Goal: Task Accomplishment & Management: Manage account settings

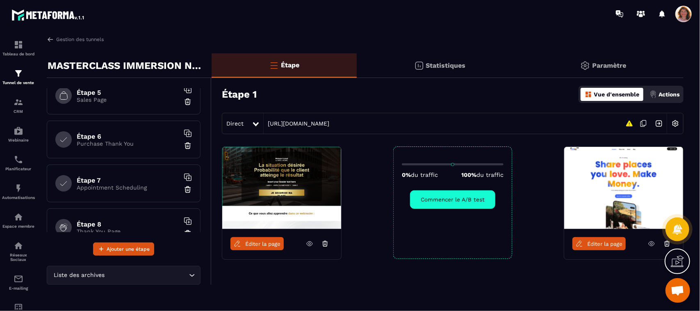
scroll to position [208, 0]
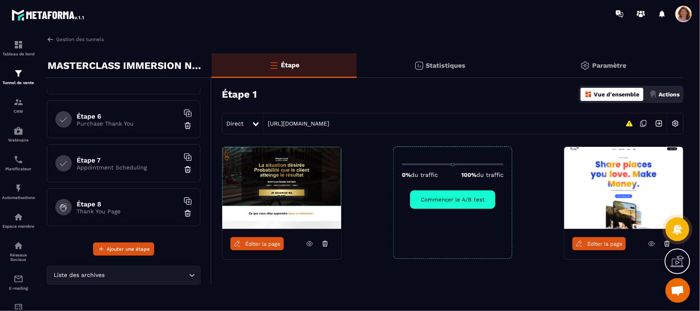
drag, startPoint x: 191, startPoint y: 255, endPoint x: 191, endPoint y: 221, distance: 34.4
click at [191, 227] on div "Étape 1 Page d'optin Étape 2 Thank You Page Étape 3 Waiting Page Étape 4 Video …" at bounding box center [129, 167] width 164 height 178
click at [185, 249] on div "Étape 1 Page d'optin Étape 2 Thank You Page Étape 3 Waiting Page Étape 4 Video …" at bounding box center [129, 167] width 164 height 178
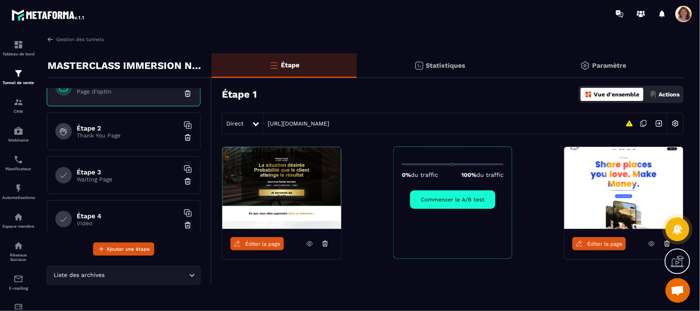
scroll to position [0, 0]
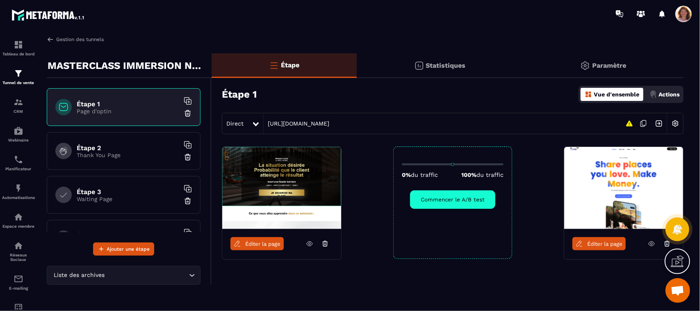
click at [52, 38] on img at bounding box center [50, 39] width 7 height 7
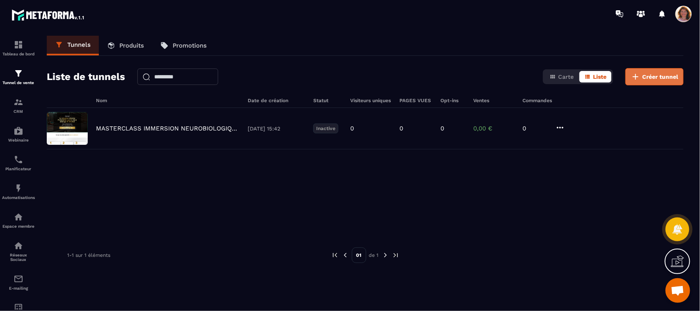
click at [649, 76] on span "Créer tunnel" at bounding box center [660, 77] width 36 height 8
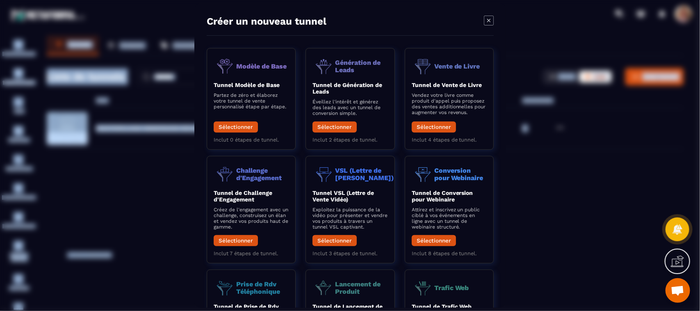
drag, startPoint x: 700, startPoint y: 30, endPoint x: 661, endPoint y: 19, distance: 40.3
click at [661, 0] on html "Tableau de bord Tunnel de vente CRM Webinaire Planificateur Automatisations Esp…" at bounding box center [350, 155] width 700 height 311
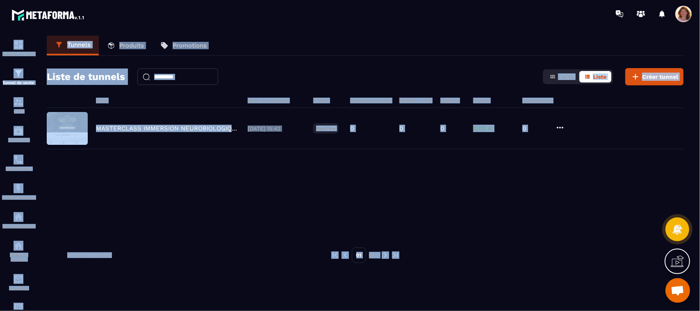
click at [554, 151] on div "MASTERCLASS IMMERSION NEUROBIOLOGIQUE [DATE] 15:42 Inactive 0 0 0 0,00 € 0" at bounding box center [365, 169] width 637 height 123
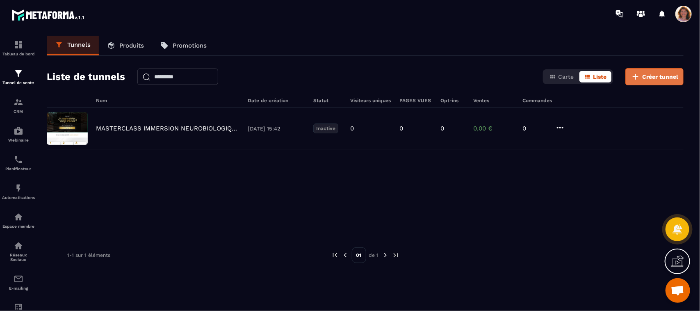
click at [643, 77] on span "Créer tunnel" at bounding box center [660, 77] width 36 height 8
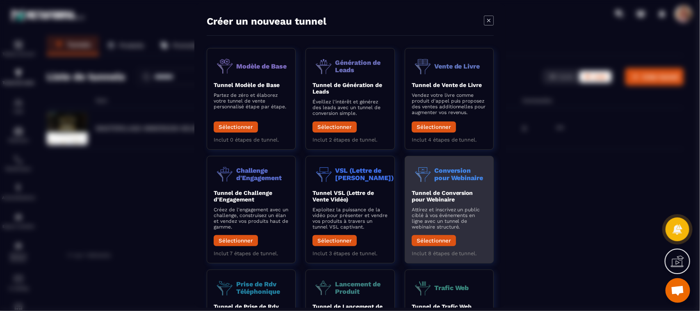
click at [452, 208] on p "Attirez et inscrivez un public ciblé à vos événements en ligne avec un tunnel d…" at bounding box center [448, 218] width 75 height 23
click at [443, 242] on button "Sélectionner" at bounding box center [433, 240] width 44 height 11
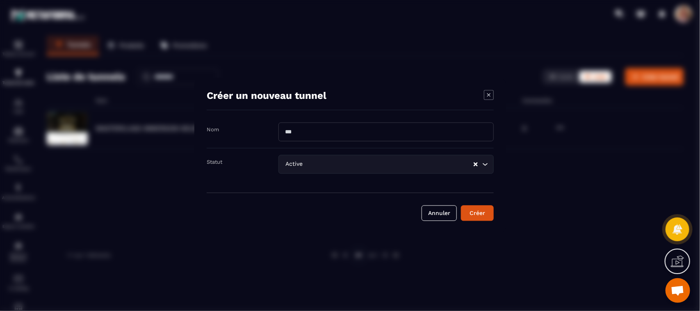
click at [314, 131] on input "Modal window" at bounding box center [385, 132] width 215 height 19
drag, startPoint x: 314, startPoint y: 131, endPoint x: 282, endPoint y: 132, distance: 31.6
click at [282, 132] on input "Modal window" at bounding box center [385, 132] width 215 height 19
click at [282, 132] on input "****" at bounding box center [385, 132] width 215 height 19
click at [326, 135] on input "****" at bounding box center [385, 132] width 215 height 19
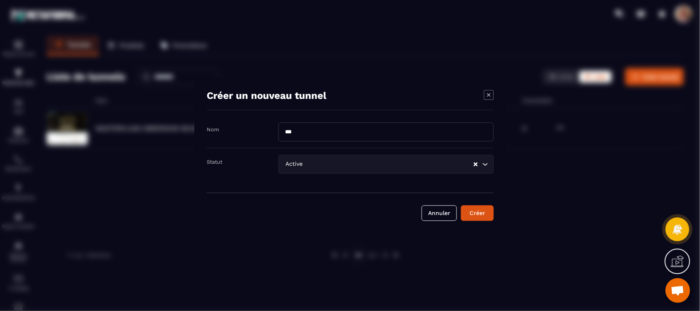
type input "*"
type input "****"
click at [478, 215] on div "Créer" at bounding box center [477, 213] width 22 height 8
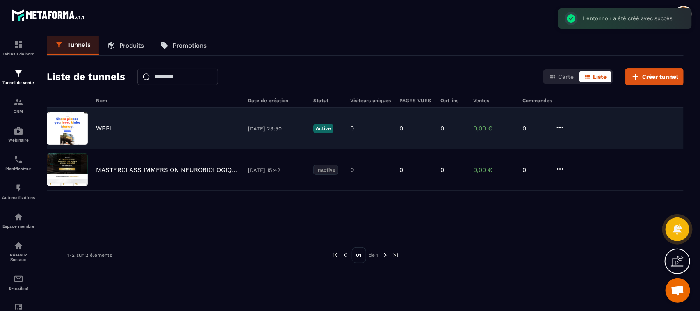
click at [559, 128] on icon at bounding box center [560, 128] width 10 height 10
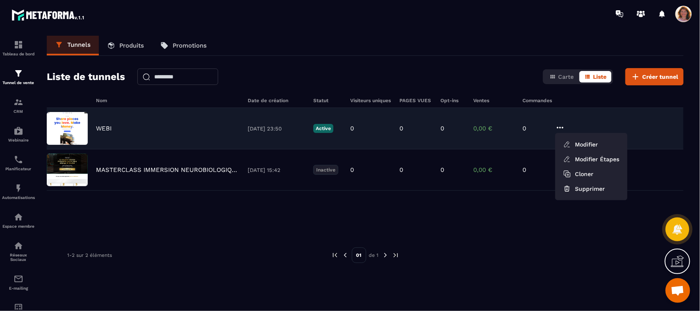
click at [76, 128] on img at bounding box center [67, 128] width 41 height 33
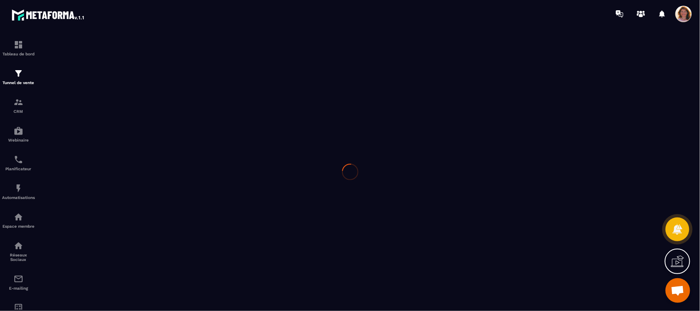
click at [76, 128] on div at bounding box center [350, 171] width 700 height 288
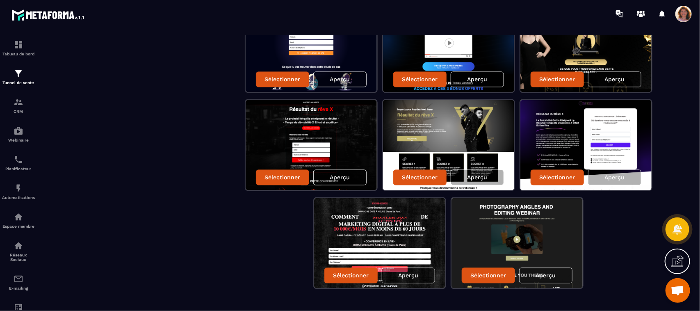
scroll to position [698, 0]
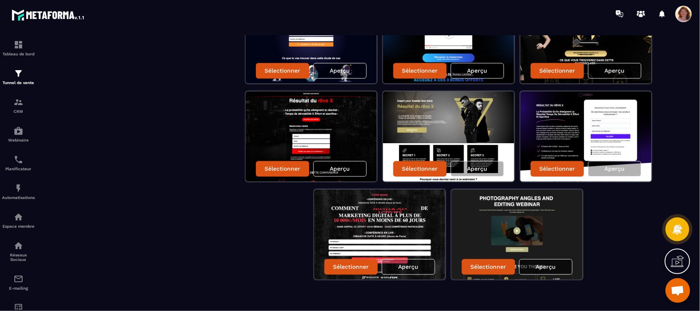
click at [548, 264] on p "Aperçu" at bounding box center [546, 267] width 20 height 7
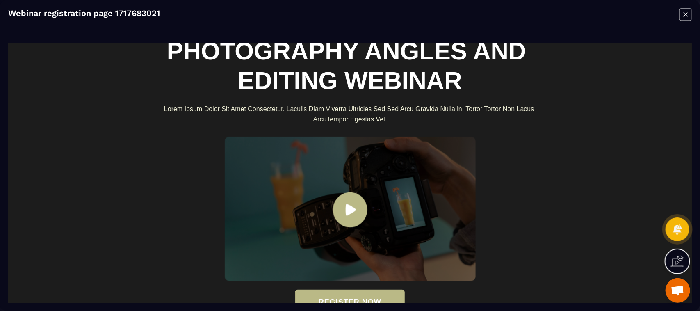
scroll to position [0, 0]
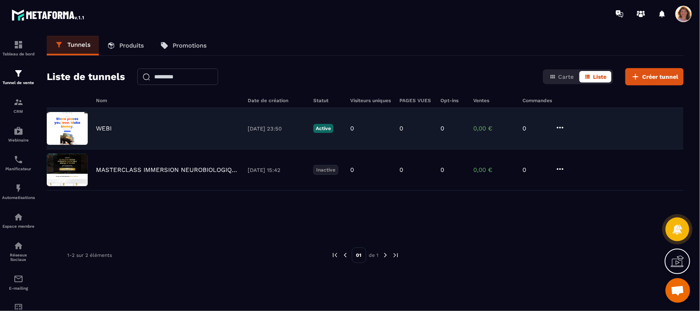
click at [93, 149] on div "WEBI [DATE] 23:50 Active 0 0 0 0,00 € 0" at bounding box center [365, 169] width 637 height 41
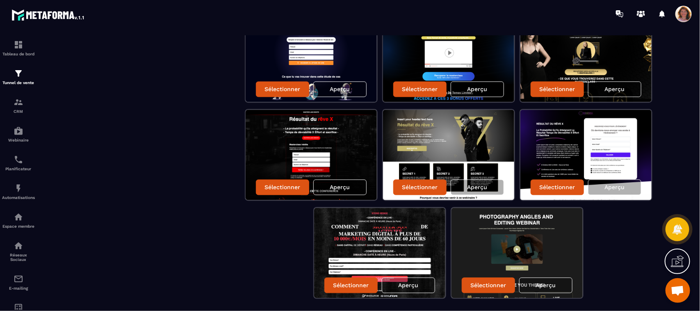
scroll to position [698, 0]
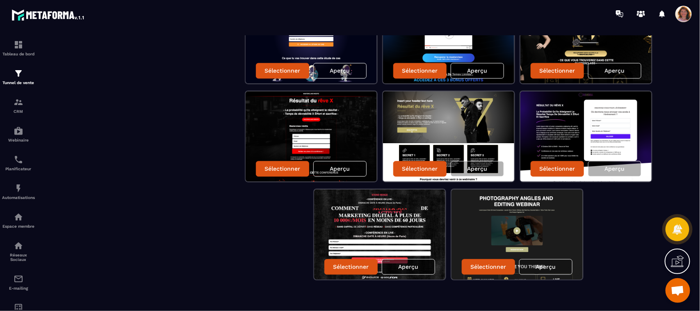
click at [404, 264] on p "Aperçu" at bounding box center [409, 267] width 20 height 7
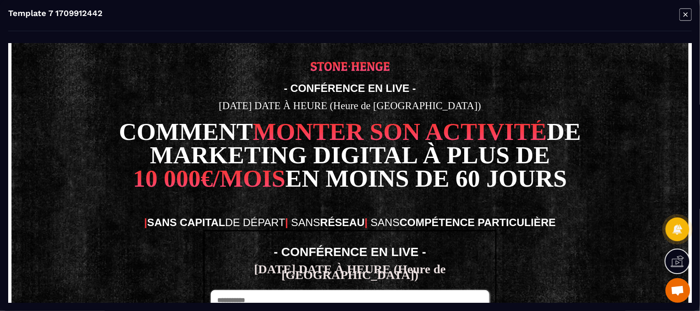
scroll to position [0, 0]
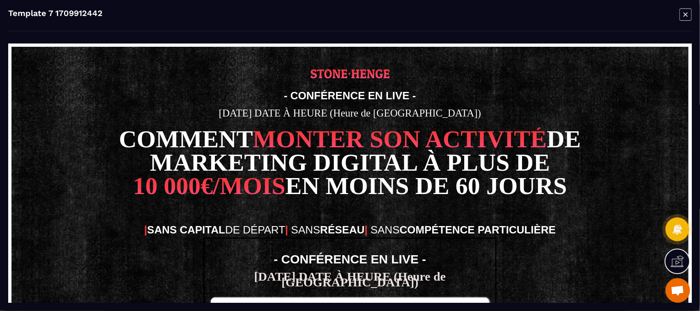
click at [686, 15] on icon "Modal window" at bounding box center [686, 14] width 12 height 13
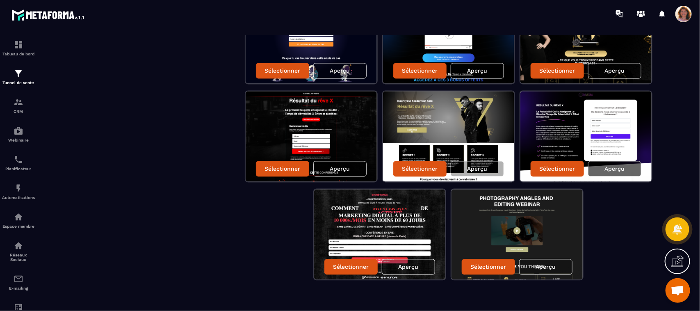
click at [614, 169] on div "Aperçu" at bounding box center [614, 169] width 53 height 16
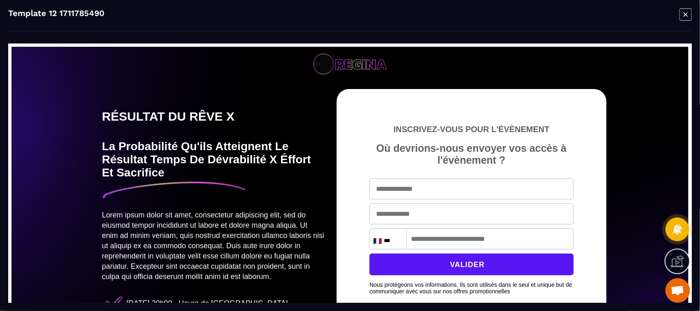
click at [687, 10] on icon "Modal window" at bounding box center [686, 14] width 12 height 13
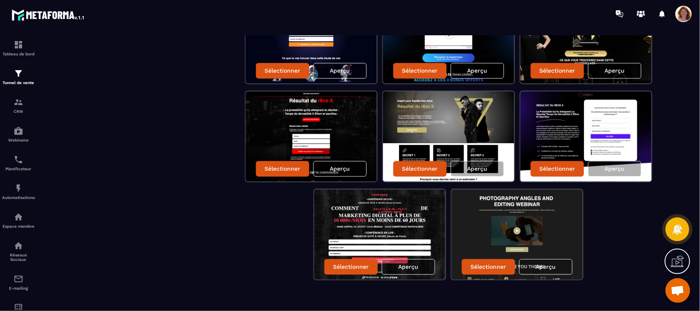
drag, startPoint x: 700, startPoint y: 180, endPoint x: 700, endPoint y: 143, distance: 37.7
click at [700, 143] on section "Tableau de bord Tunnel de vente CRM Webinaire Planificateur Automatisations Esp…" at bounding box center [350, 171] width 700 height 288
click at [700, 92] on section "Tableau de bord Tunnel de vente CRM Webinaire Planificateur Automatisations Esp…" at bounding box center [350, 171] width 700 height 288
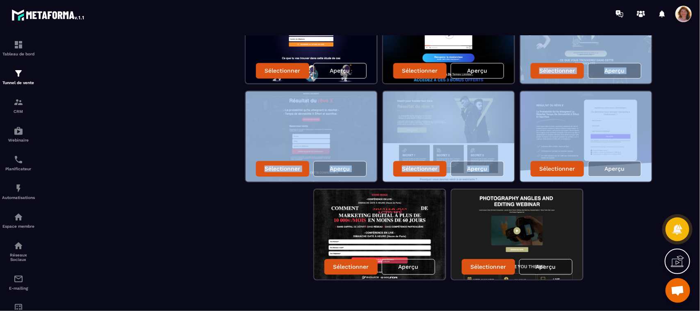
drag, startPoint x: 677, startPoint y: 91, endPoint x: 665, endPoint y: 50, distance: 42.4
click at [693, 100] on section "Tableau de bord Tunnel de vente CRM Webinaire Planificateur Automatisations Esp…" at bounding box center [350, 171] width 700 height 288
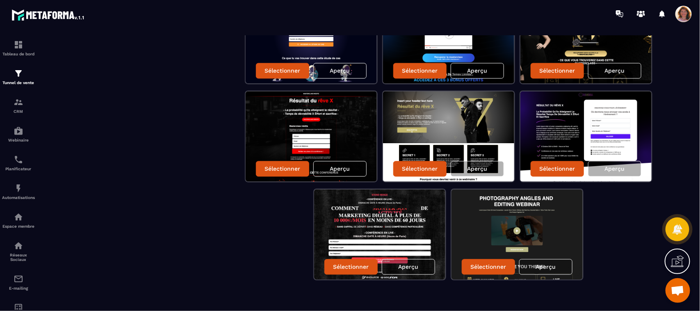
click at [700, 81] on section "Tableau de bord Tunnel de vente CRM Webinaire Planificateur Automatisations Esp…" at bounding box center [350, 171] width 700 height 288
click at [466, 204] on img at bounding box center [517, 234] width 131 height 90
click at [544, 217] on img at bounding box center [517, 234] width 131 height 90
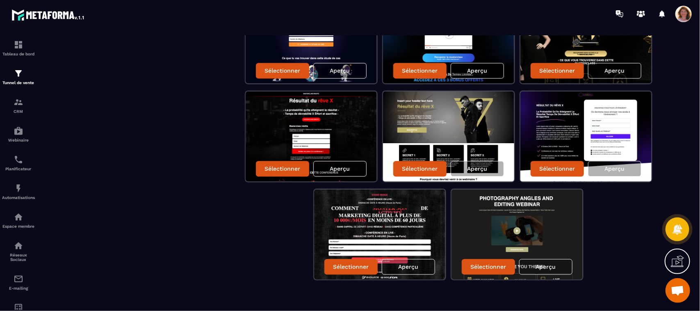
click at [618, 109] on img at bounding box center [585, 136] width 131 height 90
click at [616, 70] on p "Aperçu" at bounding box center [614, 71] width 20 height 7
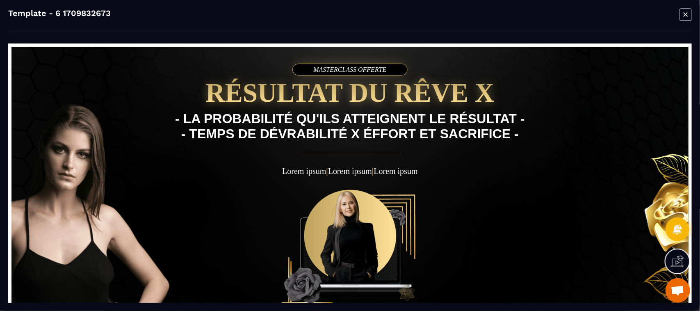
drag, startPoint x: 689, startPoint y: 109, endPoint x: 706, endPoint y: 107, distance: 16.6
click at [688, 11] on icon "Modal window" at bounding box center [686, 14] width 12 height 13
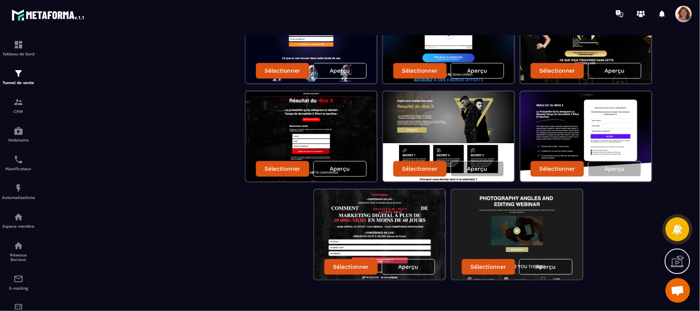
click at [642, 48] on img at bounding box center [585, 38] width 131 height 90
drag, startPoint x: 683, startPoint y: 74, endPoint x: 673, endPoint y: 55, distance: 21.3
click at [622, 45] on img at bounding box center [585, 38] width 131 height 90
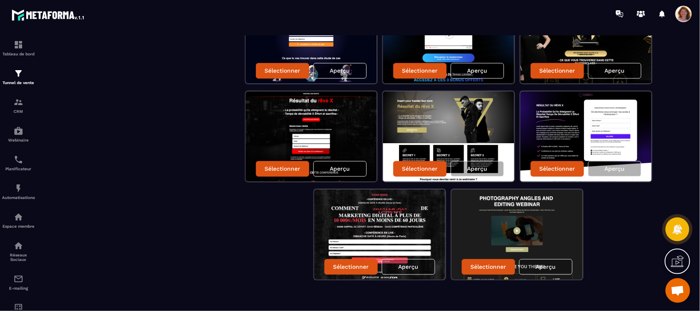
click at [541, 191] on img at bounding box center [517, 234] width 131 height 90
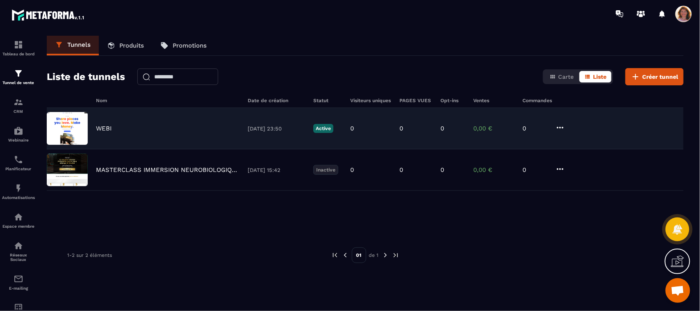
click at [201, 149] on div "WEBI [DATE] 23:50 Active 0 0 0 0,00 € 0" at bounding box center [365, 169] width 637 height 41
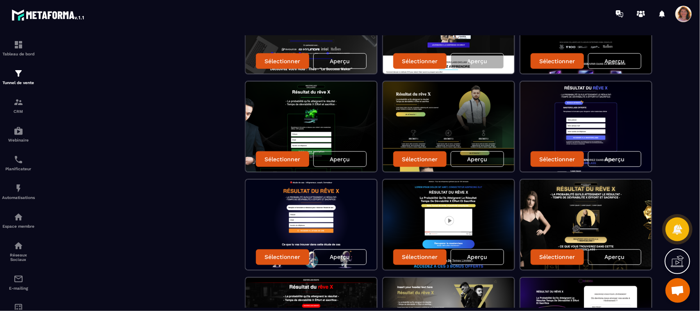
scroll to position [513, 0]
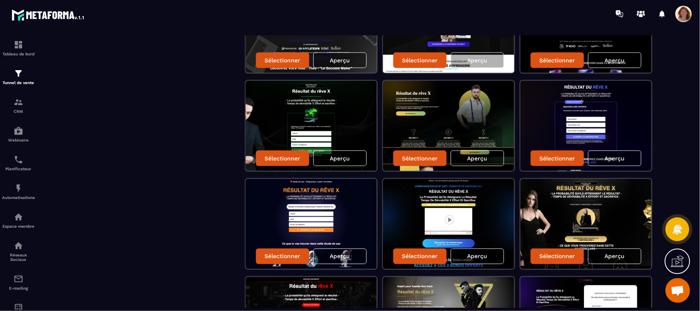
click at [478, 254] on p "Aperçu" at bounding box center [477, 256] width 20 height 7
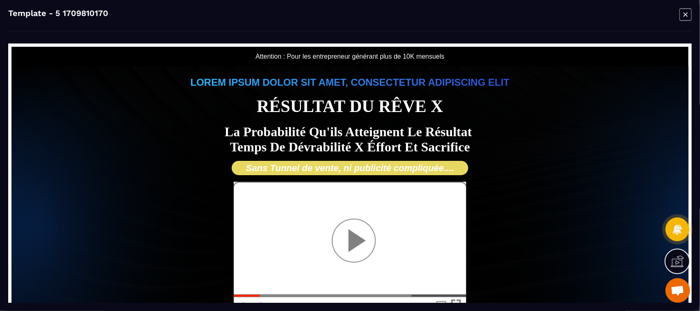
scroll to position [0, 0]
drag, startPoint x: 512, startPoint y: 181, endPoint x: 442, endPoint y: 183, distance: 70.1
click at [349, 243] on img at bounding box center [350, 247] width 233 height 132
click at [513, 228] on div "Lorem ipsum dolor sit amet, consectetur adipiscing elit Résultat du rêve X La p…" at bounding box center [350, 224] width 369 height 296
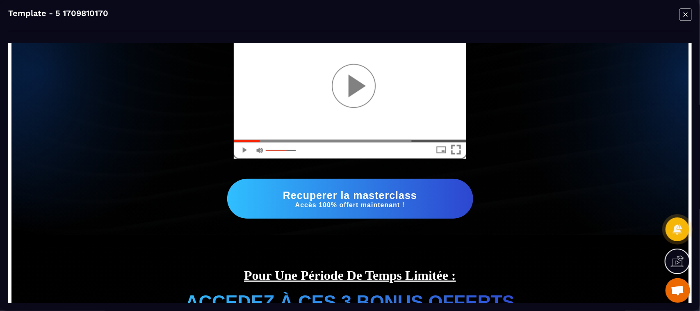
scroll to position [162, 0]
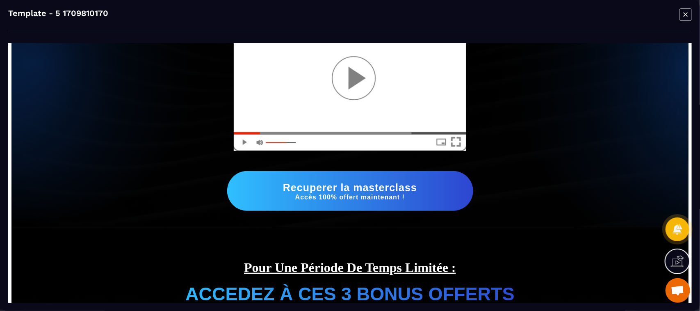
click at [239, 144] on img at bounding box center [350, 85] width 233 height 132
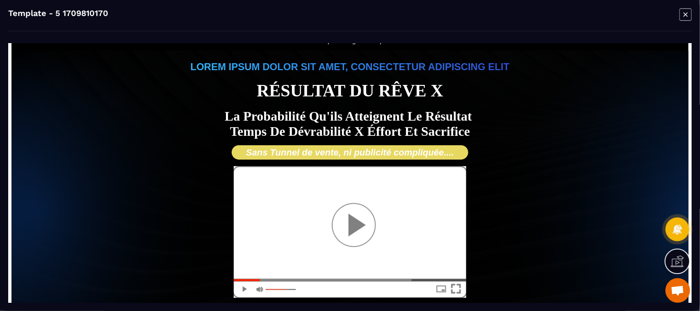
scroll to position [0, 0]
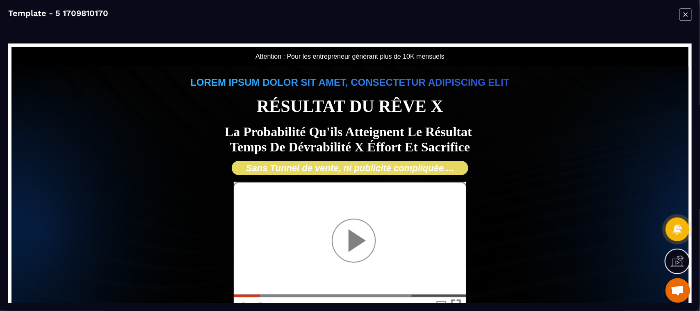
click at [684, 14] on icon "Modal window" at bounding box center [686, 14] width 12 height 13
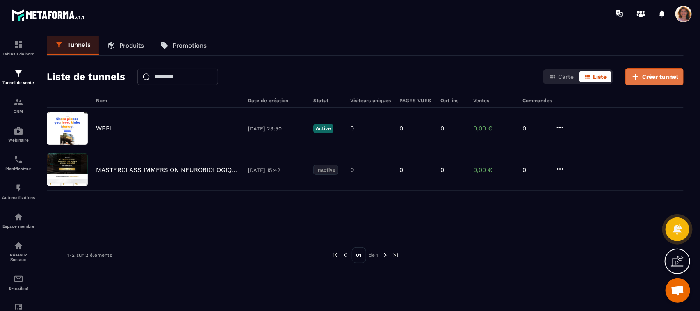
click at [654, 70] on button "Créer tunnel" at bounding box center [654, 76] width 58 height 17
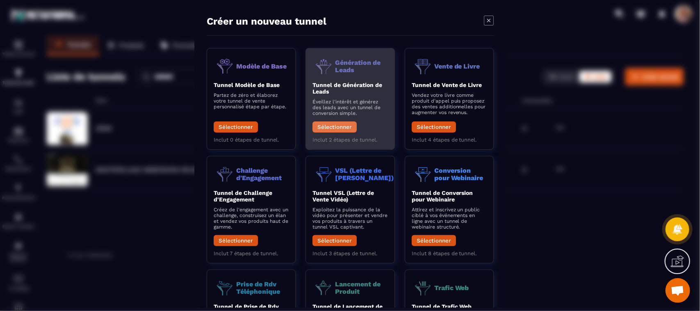
click at [338, 126] on button "Sélectionner" at bounding box center [334, 126] width 44 height 11
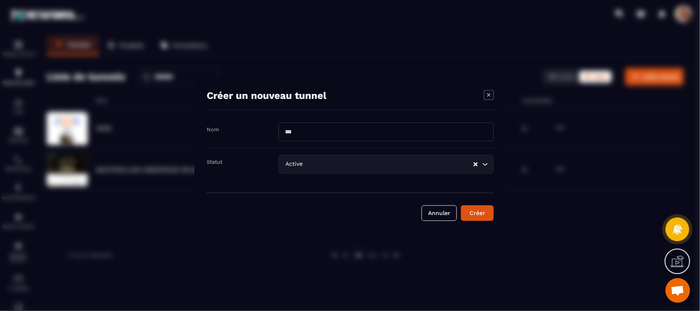
click at [315, 132] on input "Modal window" at bounding box center [385, 132] width 215 height 19
type input "*****"
click at [484, 214] on div "Créer" at bounding box center [477, 213] width 22 height 8
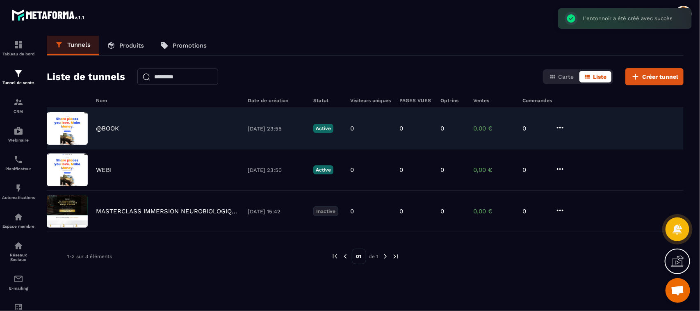
click at [199, 149] on div "@BOOK [DATE] 23:55 Active 0 0 0 0,00 € 0" at bounding box center [365, 169] width 637 height 41
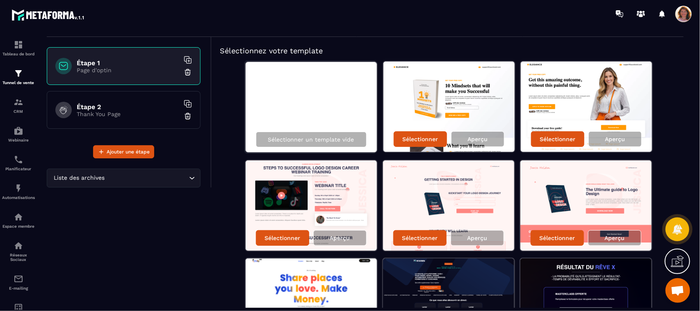
scroll to position [21, 0]
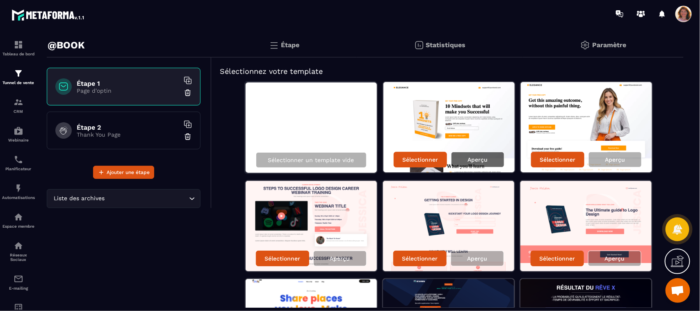
click at [483, 157] on p "Aperçu" at bounding box center [478, 159] width 20 height 7
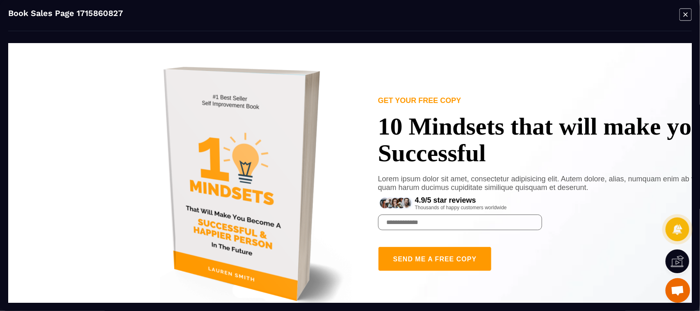
scroll to position [0, 0]
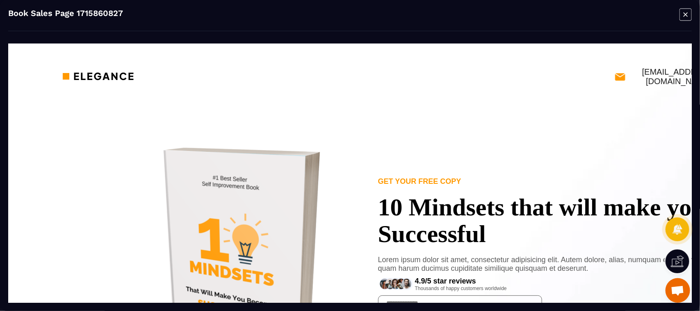
click at [683, 15] on icon "Modal window" at bounding box center [686, 14] width 12 height 13
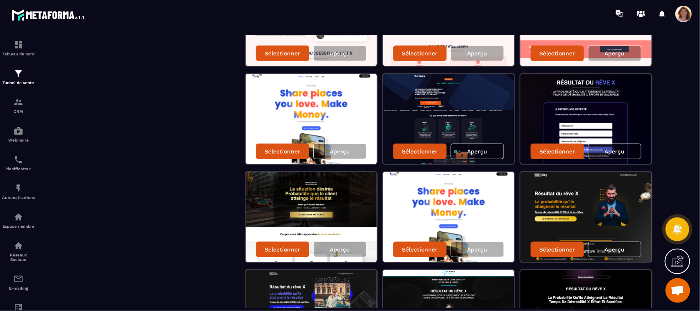
scroll to position [246, 0]
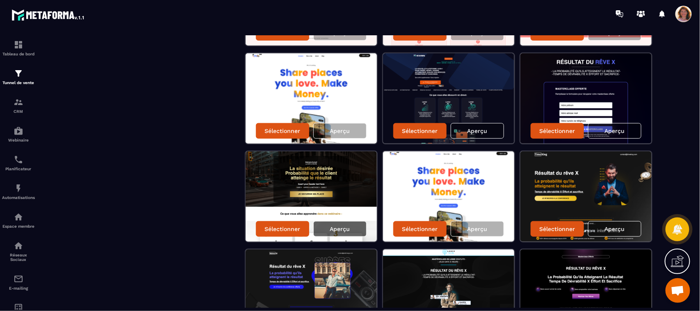
click at [354, 228] on div "Aperçu" at bounding box center [339, 229] width 53 height 16
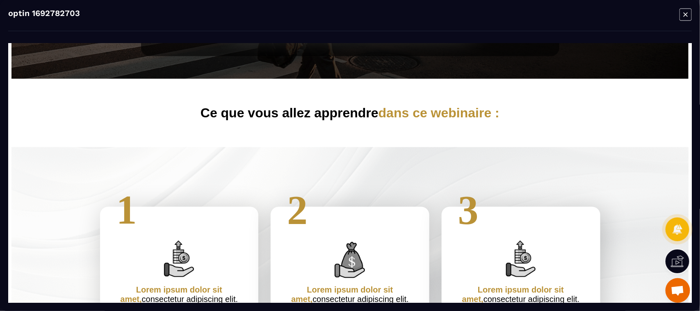
scroll to position [0, 0]
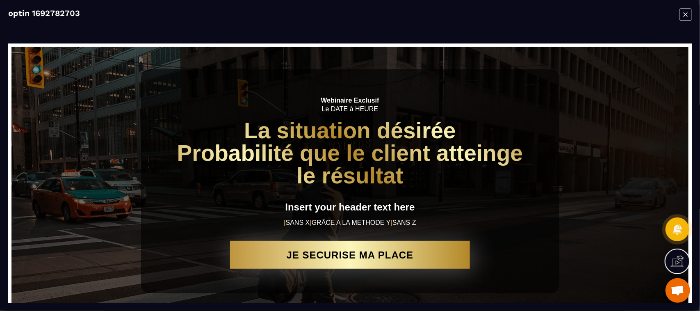
drag, startPoint x: 689, startPoint y: 62, endPoint x: 694, endPoint y: 60, distance: 5.6
click at [689, 15] on icon "Modal window" at bounding box center [686, 14] width 12 height 13
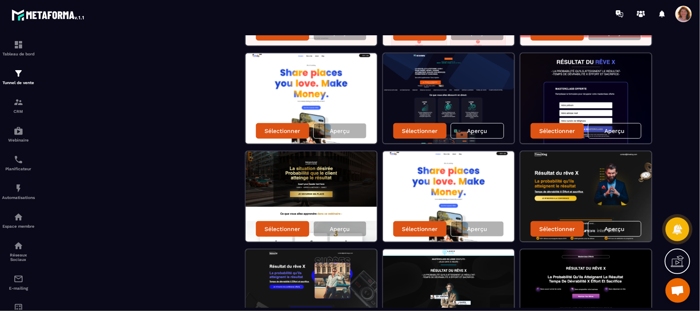
click at [680, 157] on div "Sélectionnez votre template Sélectionner un template vide Sélectionner Aperçu S…" at bounding box center [448, 286] width 472 height 909
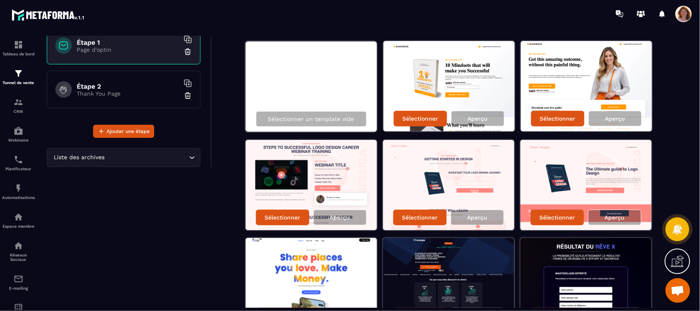
scroll to position [41, 0]
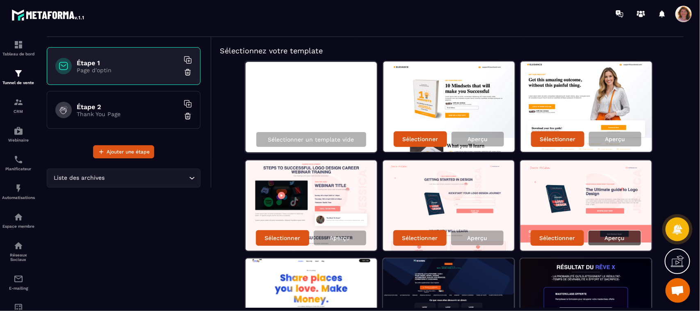
click at [616, 236] on p "Aperçu" at bounding box center [614, 238] width 20 height 7
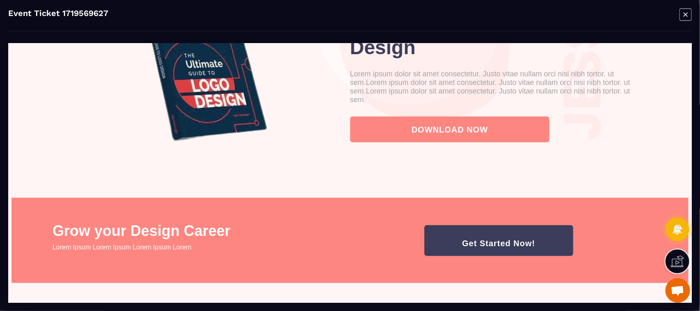
scroll to position [0, 0]
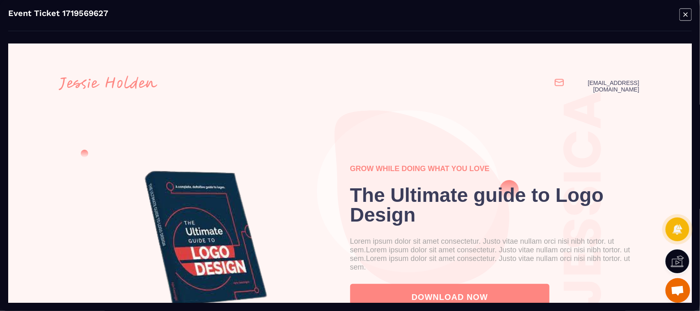
click at [683, 10] on icon "Modal window" at bounding box center [686, 14] width 12 height 13
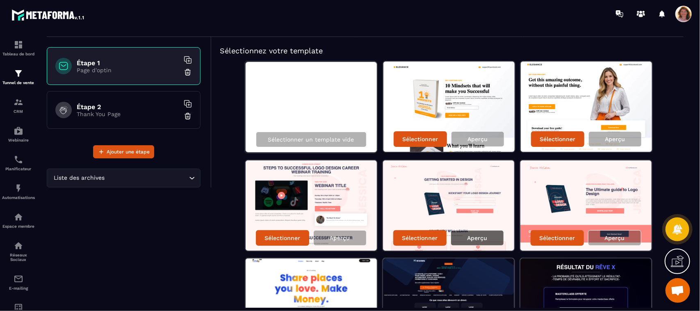
click at [474, 237] on p "Aperçu" at bounding box center [477, 238] width 20 height 7
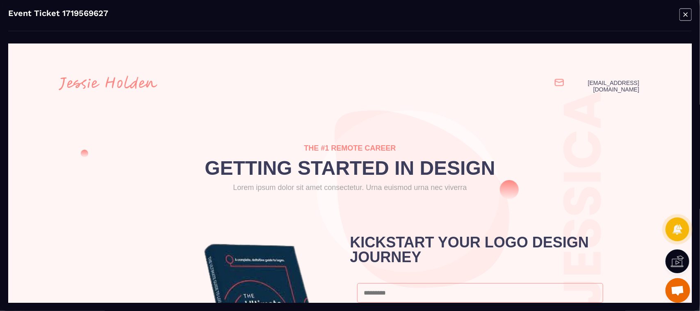
click at [684, 16] on icon "Modal window" at bounding box center [686, 14] width 12 height 13
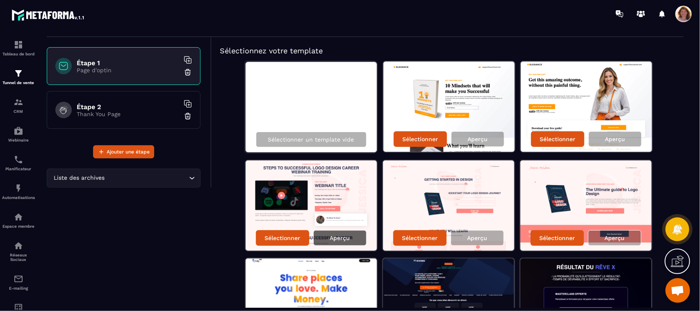
click at [335, 242] on div "Aperçu" at bounding box center [339, 238] width 53 height 16
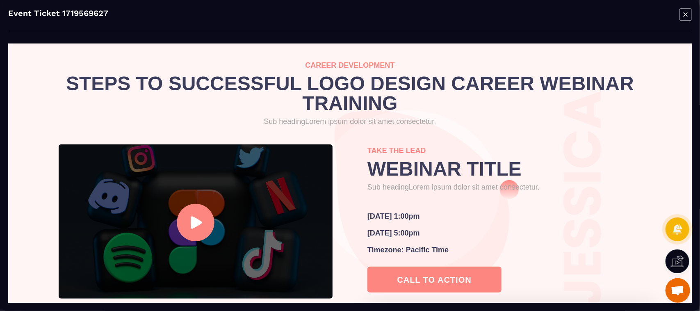
click at [683, 9] on icon "Modal window" at bounding box center [686, 14] width 12 height 13
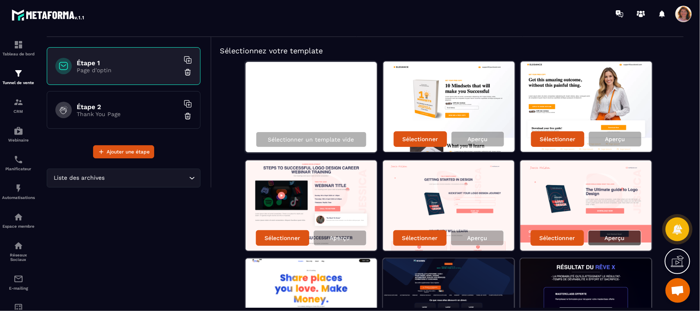
click at [616, 235] on p "Aperçu" at bounding box center [614, 238] width 20 height 7
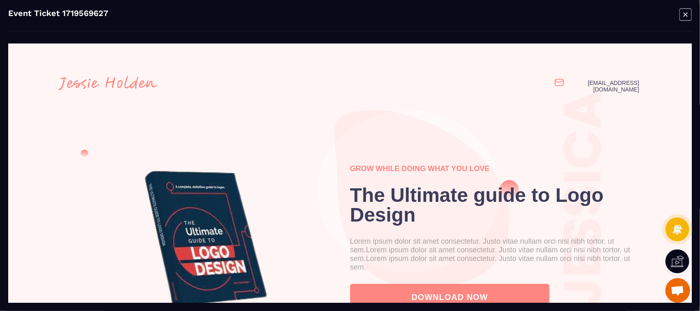
click at [689, 9] on icon "Modal window" at bounding box center [686, 15] width 12 height 12
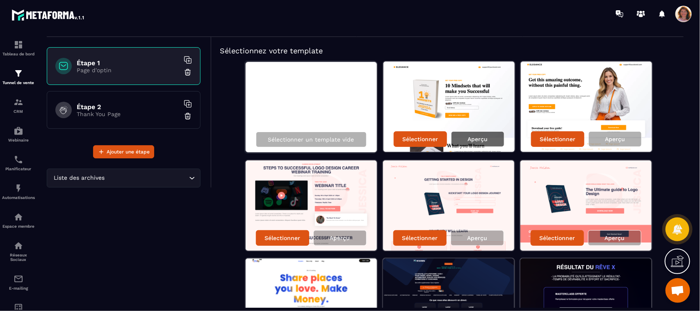
click at [470, 142] on div "Aperçu" at bounding box center [477, 139] width 53 height 16
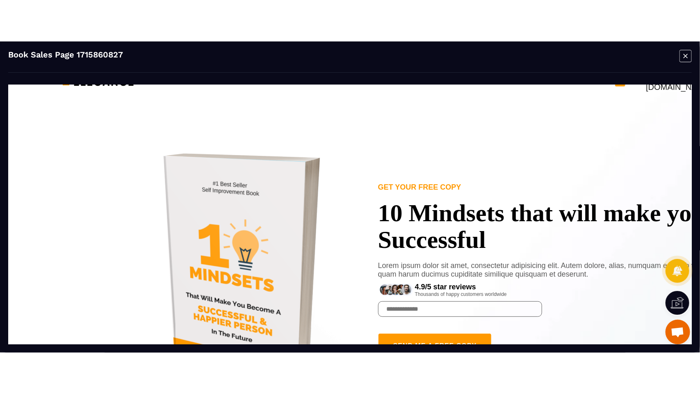
scroll to position [9, 0]
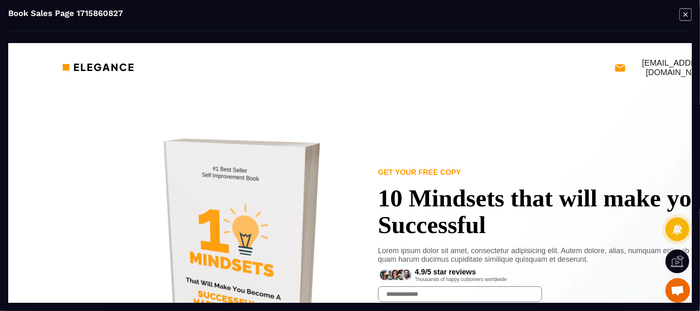
click at [678, 262] on icon at bounding box center [677, 261] width 13 height 13
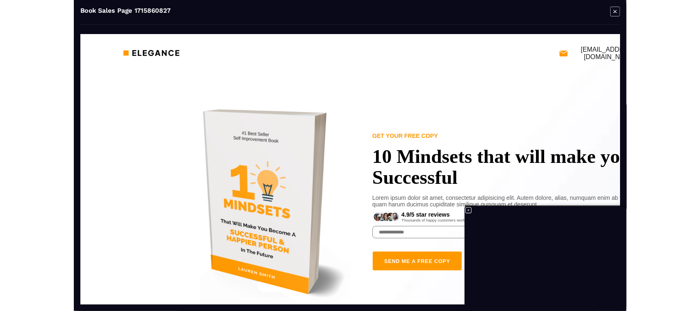
scroll to position [1200, 0]
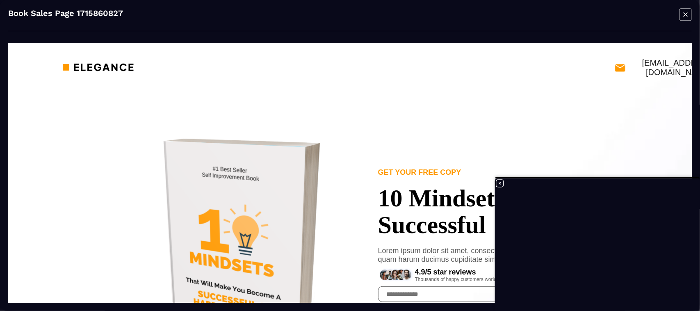
click at [499, 182] on icon at bounding box center [500, 183] width 10 height 10
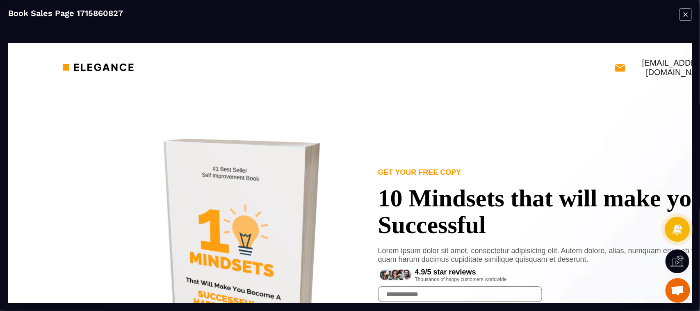
click at [677, 226] on icon at bounding box center [677, 229] width 10 height 11
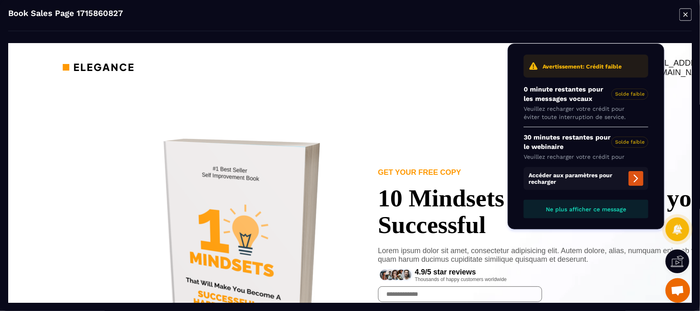
click at [617, 208] on span "Ne plus afficher ce message" at bounding box center [586, 209] width 80 height 7
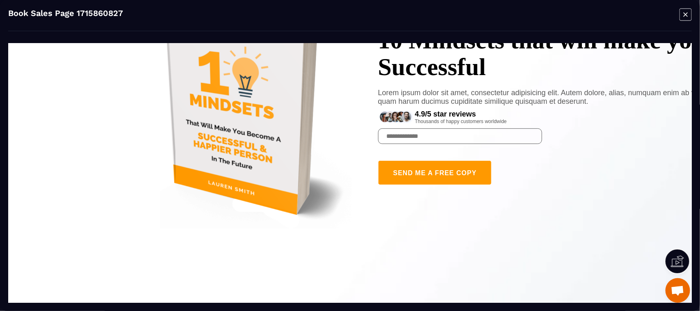
scroll to position [169, 0]
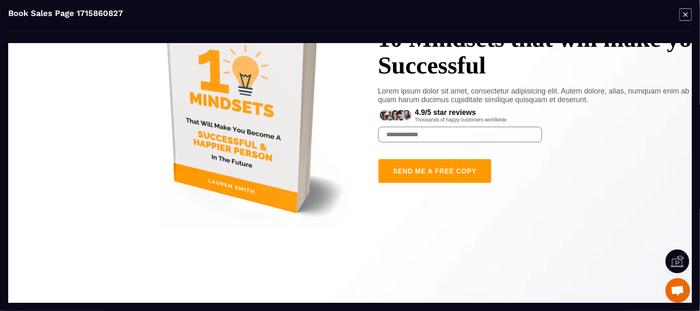
click at [462, 169] on div "SEND ME A FREE COPY" at bounding box center [435, 170] width 84 height 7
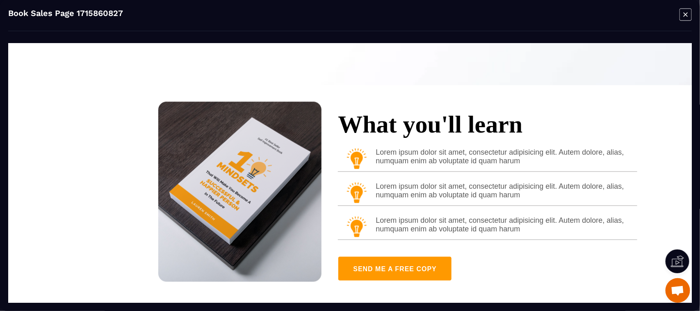
scroll to position [406, 0]
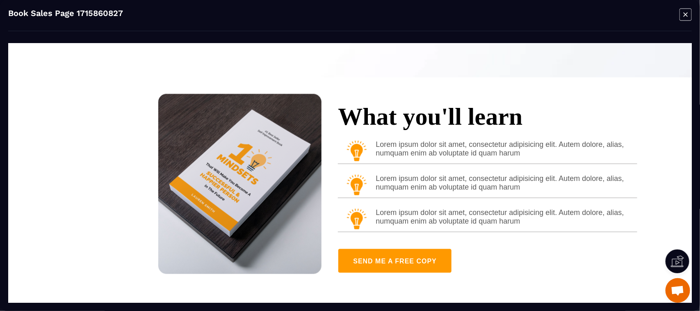
click at [684, 19] on icon "Modal window" at bounding box center [686, 14] width 12 height 13
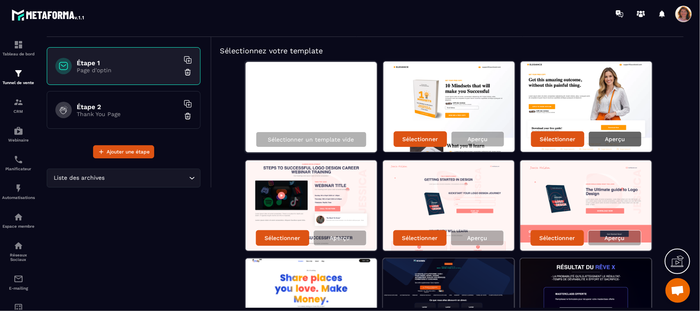
click at [612, 136] on p "Aperçu" at bounding box center [615, 139] width 20 height 7
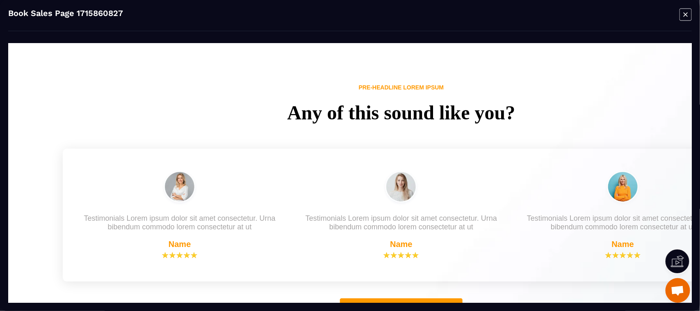
scroll to position [979, 0]
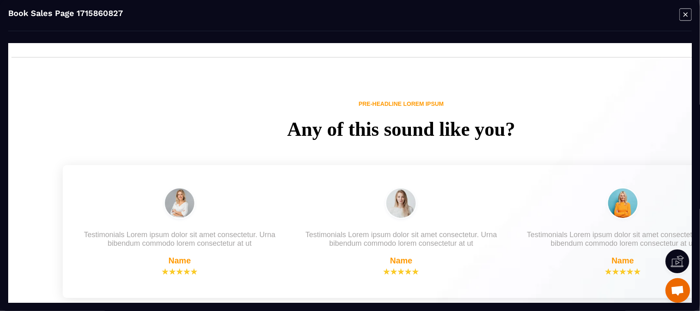
click at [401, 201] on img at bounding box center [401, 203] width 37 height 37
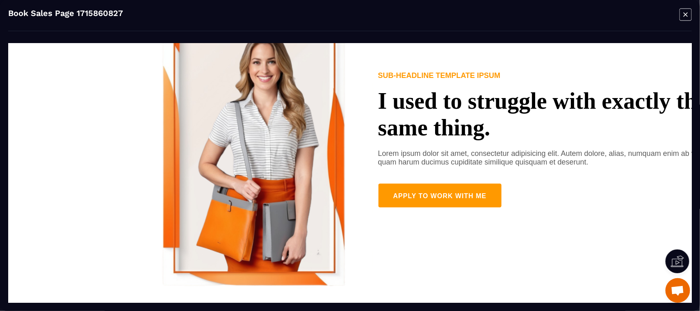
scroll to position [0, 0]
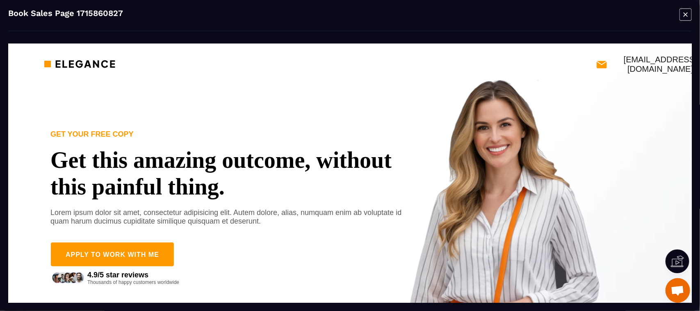
click at [688, 13] on icon "Modal window" at bounding box center [686, 14] width 12 height 13
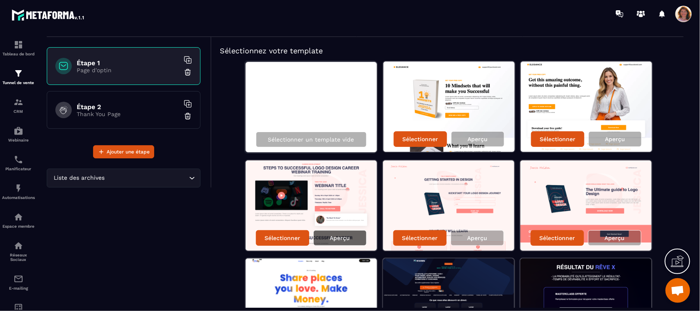
click at [347, 238] on p "Aperçu" at bounding box center [340, 238] width 20 height 7
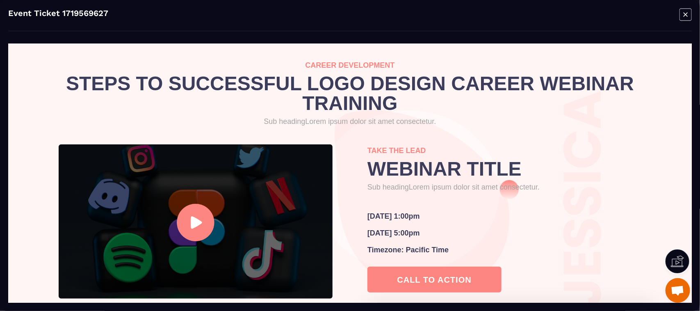
drag, startPoint x: 687, startPoint y: 97, endPoint x: 655, endPoint y: 83, distance: 34.9
click at [686, 14] on icon "Modal window" at bounding box center [686, 14] width 12 height 13
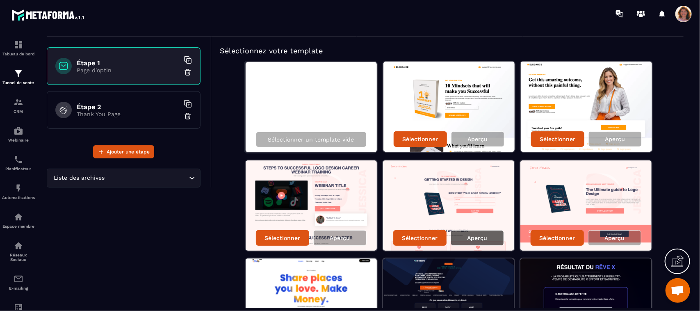
click at [485, 235] on p "Aperçu" at bounding box center [477, 238] width 20 height 7
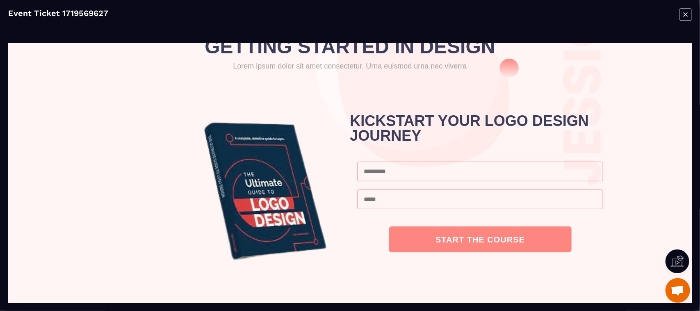
scroll to position [162, 0]
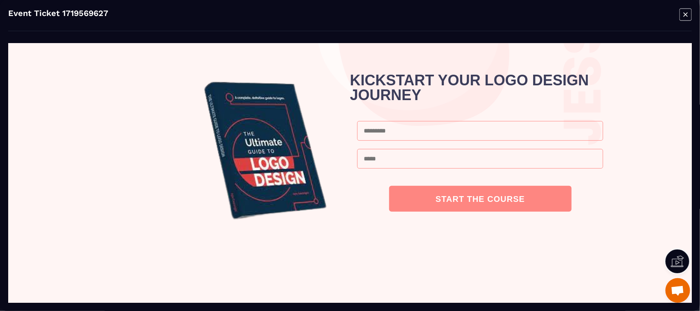
drag, startPoint x: 692, startPoint y: 121, endPoint x: 696, endPoint y: 153, distance: 32.3
click at [696, 153] on div "Event Ticket 1719569627" at bounding box center [350, 155] width 700 height 311
click at [694, 152] on div "Event Ticket 1719569627" at bounding box center [350, 155] width 700 height 311
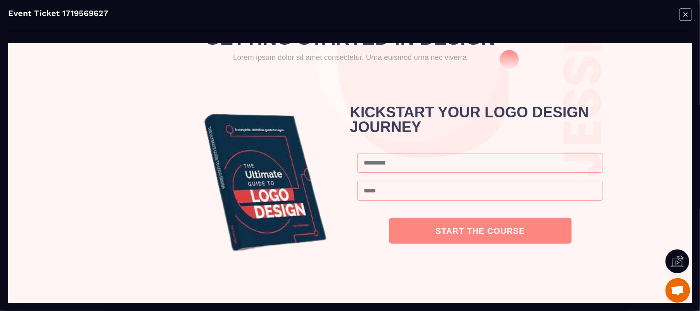
scroll to position [0, 0]
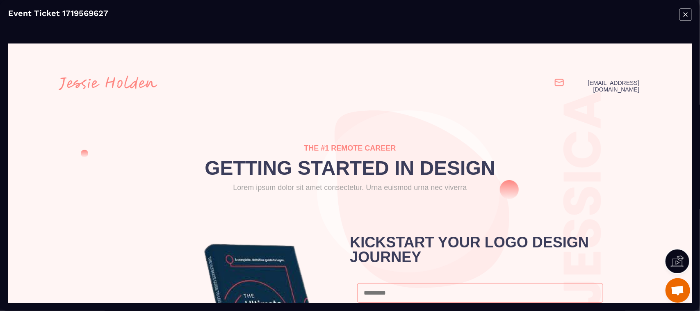
click at [687, 16] on icon "Modal window" at bounding box center [686, 14] width 4 height 4
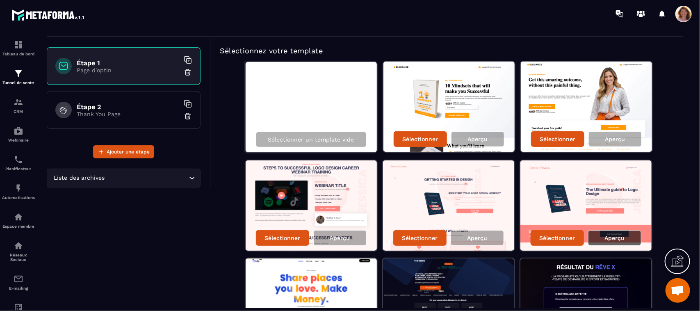
click at [634, 238] on div "Aperçu" at bounding box center [614, 238] width 53 height 16
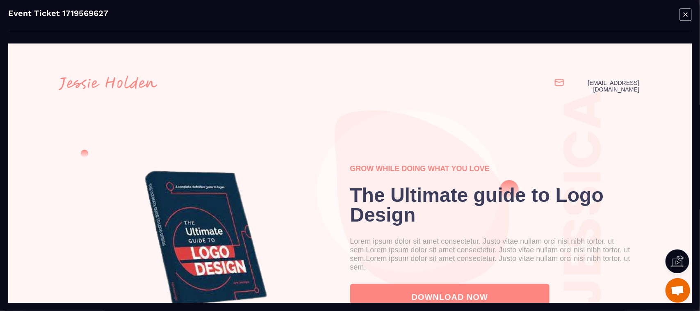
click at [688, 15] on icon "Modal window" at bounding box center [686, 14] width 12 height 13
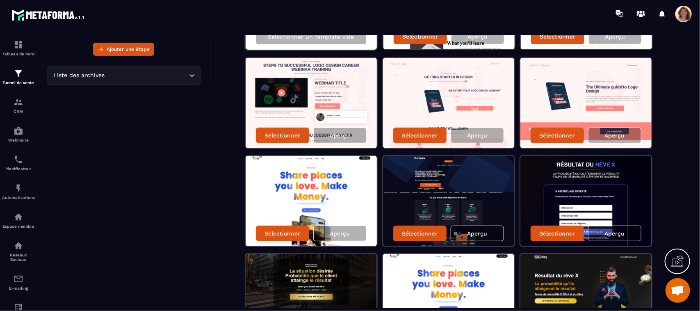
scroll to position [164, 0]
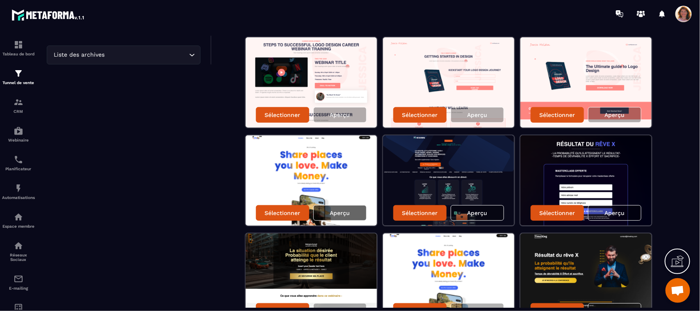
click at [346, 206] on div "Aperçu" at bounding box center [339, 213] width 53 height 16
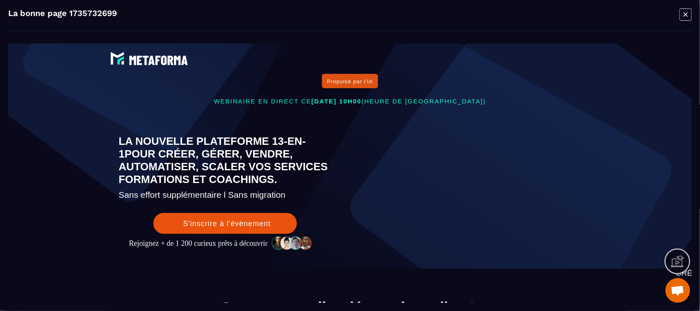
scroll to position [0, 0]
click at [687, 17] on icon "Modal window" at bounding box center [686, 14] width 12 height 13
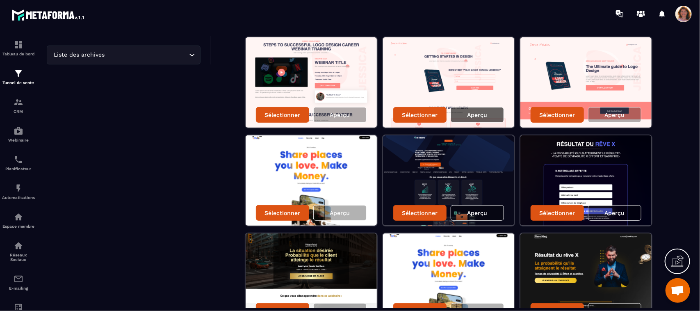
click at [474, 118] on div "Aperçu" at bounding box center [477, 115] width 53 height 16
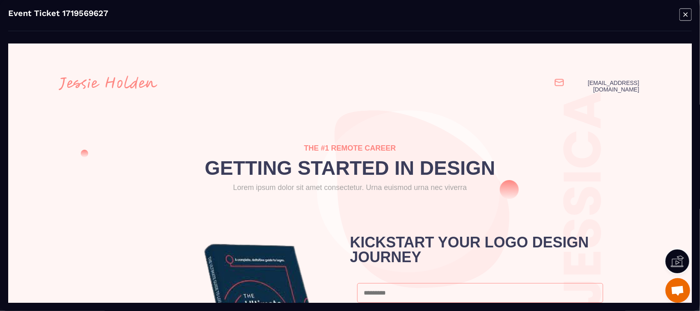
click at [685, 14] on icon "Modal window" at bounding box center [686, 14] width 4 height 4
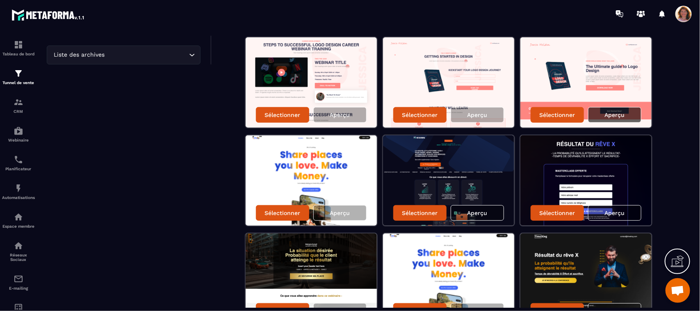
click at [627, 113] on div "Aperçu" at bounding box center [614, 115] width 53 height 16
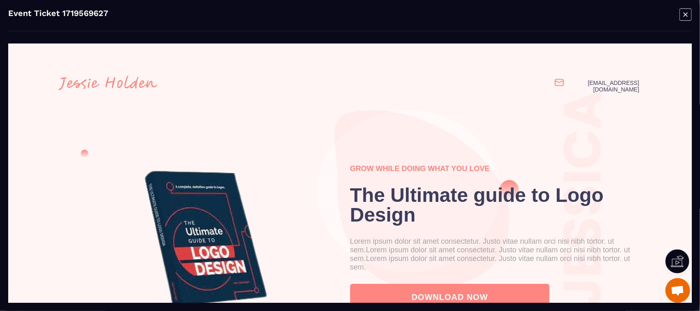
drag, startPoint x: 688, startPoint y: 100, endPoint x: 700, endPoint y: 71, distance: 31.7
click at [690, 13] on icon "Modal window" at bounding box center [686, 14] width 12 height 13
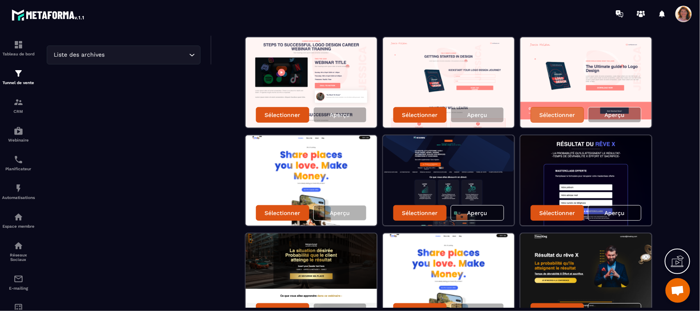
click at [568, 116] on p "Sélectionner" at bounding box center [557, 115] width 36 height 7
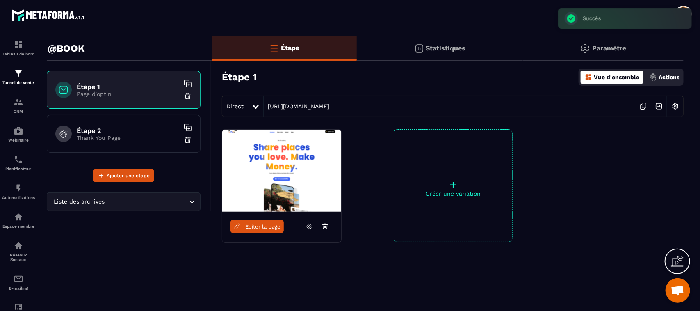
scroll to position [17, 0]
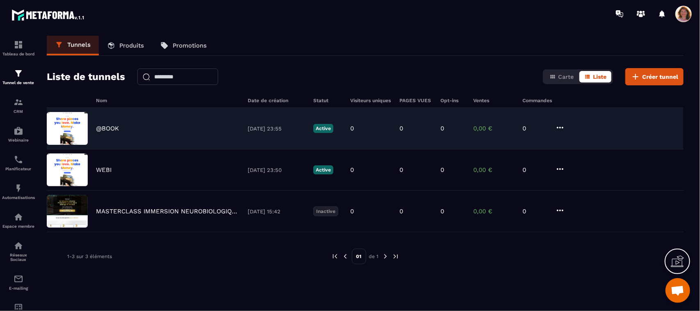
click at [560, 130] on icon at bounding box center [560, 128] width 10 height 10
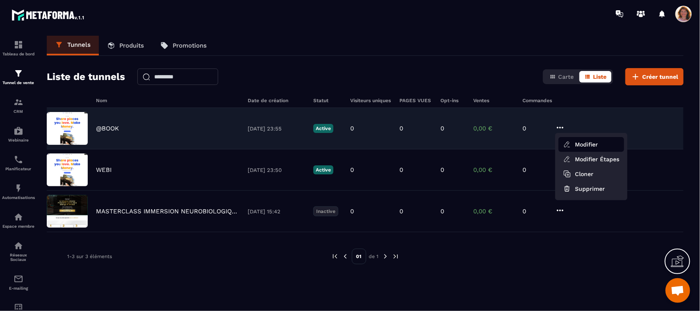
click at [568, 141] on icon "button" at bounding box center [566, 144] width 7 height 7
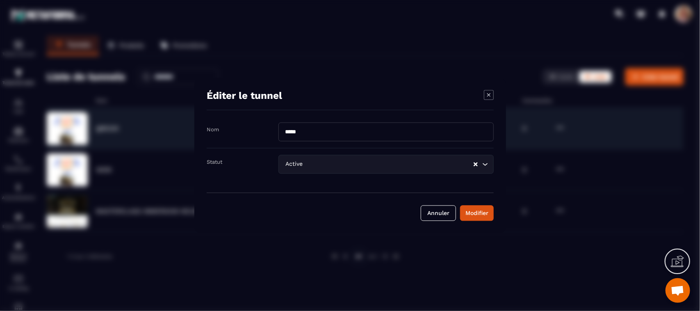
click at [317, 136] on input "*****" at bounding box center [385, 132] width 215 height 19
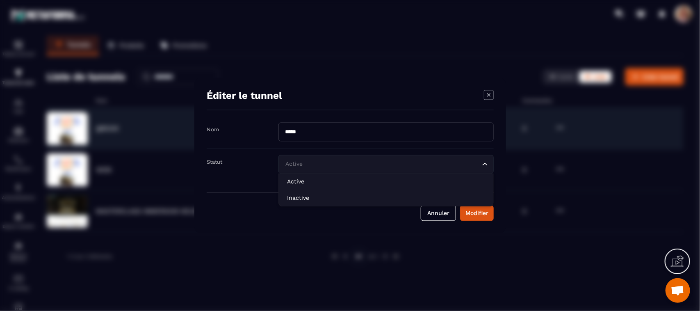
click at [486, 165] on icon "Search for option" at bounding box center [485, 164] width 8 height 8
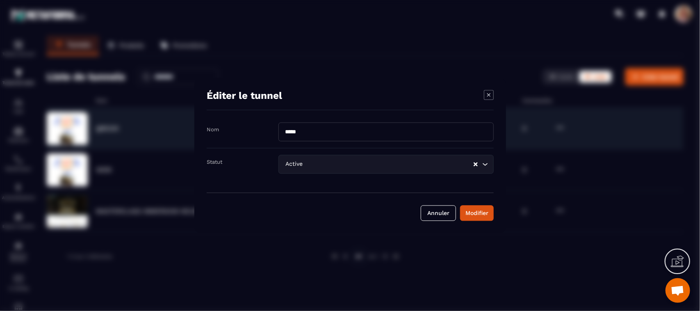
click at [312, 130] on input "*****" at bounding box center [385, 132] width 215 height 19
type input "*"
click at [390, 134] on input "**********" at bounding box center [385, 132] width 215 height 19
type input "**********"
click at [476, 213] on div "Modifier" at bounding box center [476, 213] width 23 height 8
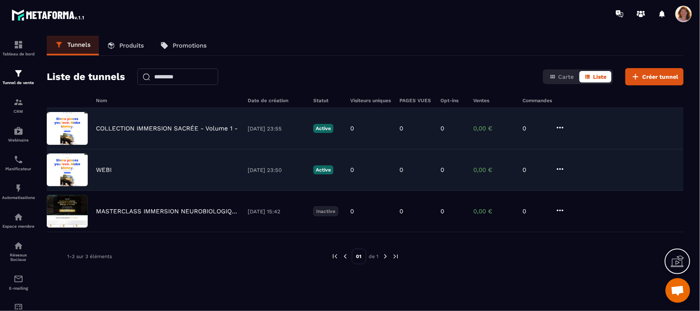
click at [560, 170] on icon at bounding box center [560, 169] width 10 height 10
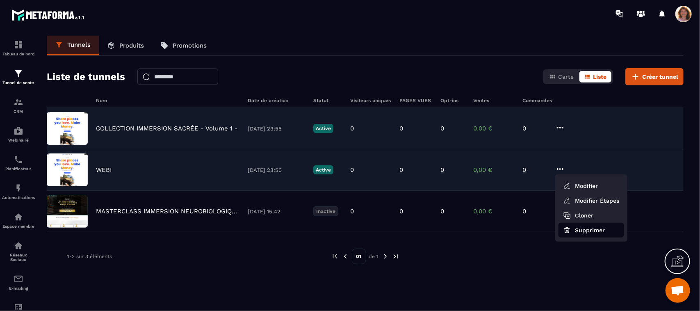
click at [574, 231] on button "Supprimer" at bounding box center [592, 230] width 66 height 15
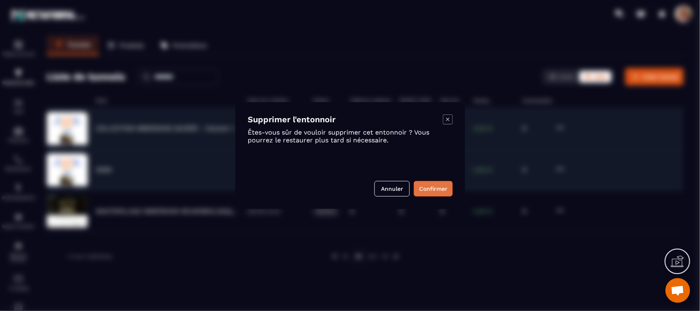
click at [437, 189] on button "Confirmer" at bounding box center [433, 189] width 39 height 16
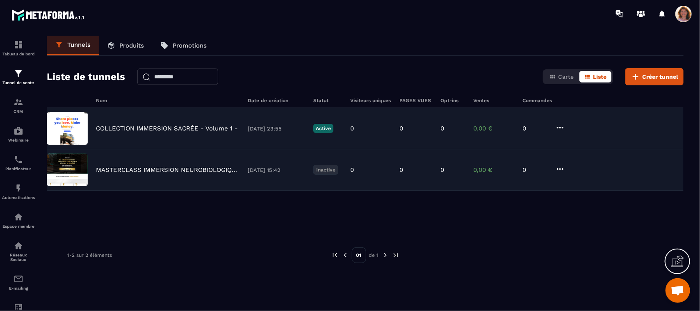
click at [189, 132] on p "COLLECTION IMMERSION SACRÉE - Volume 1 -" at bounding box center [167, 128] width 142 height 7
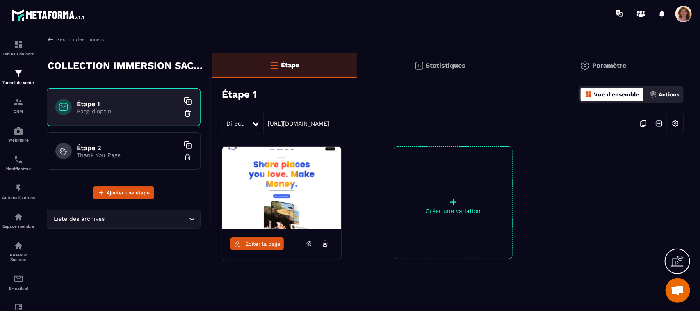
click at [307, 204] on img at bounding box center [281, 188] width 119 height 82
click at [256, 247] on link "Éditer la page" at bounding box center [256, 243] width 53 height 13
